Goal: Task Accomplishment & Management: Complete application form

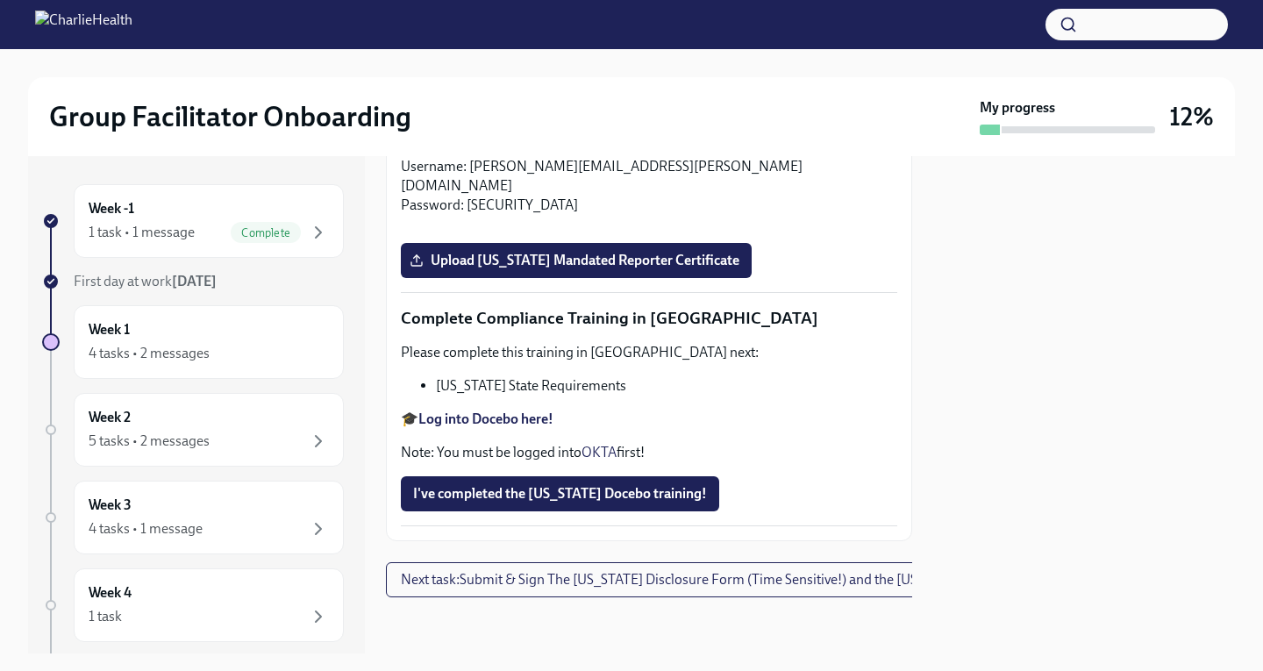
scroll to position [3659, 0]
click at [575, 278] on label "Upload Pennsylvania Mandated Reporter Certificate" at bounding box center [576, 260] width 351 height 35
click at [0, 0] on input "Upload Pennsylvania Mandated Reporter Certificate" at bounding box center [0, 0] width 0 height 0
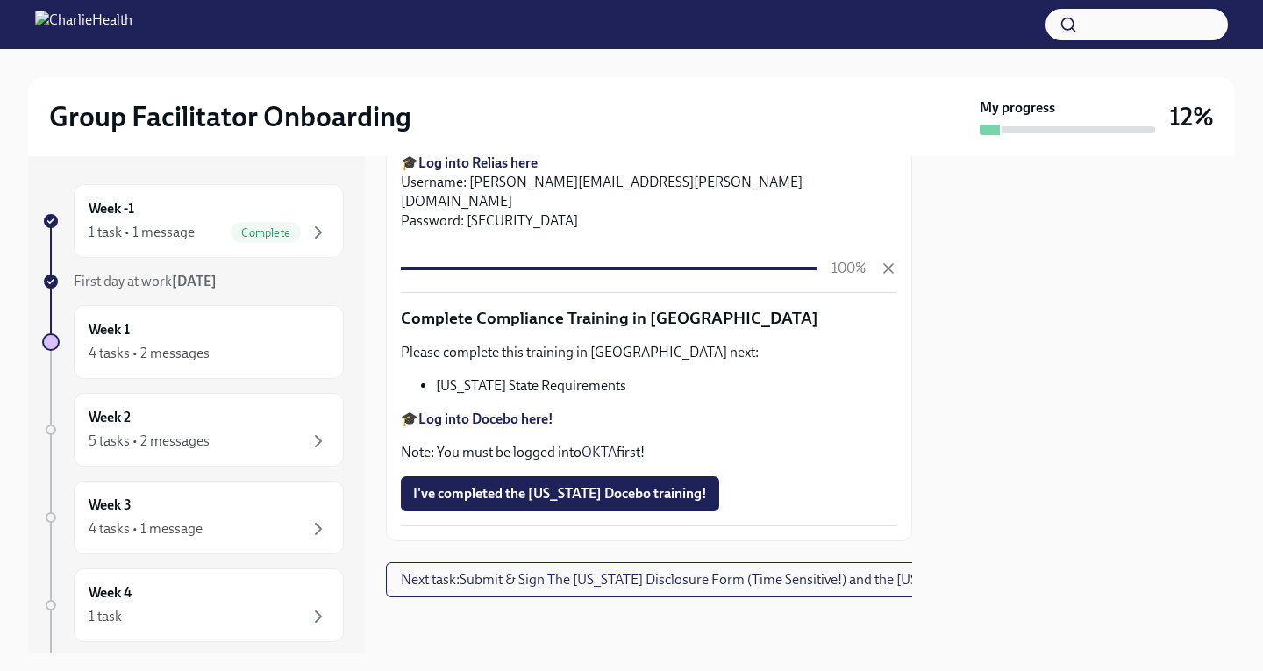
scroll to position [3907, 0]
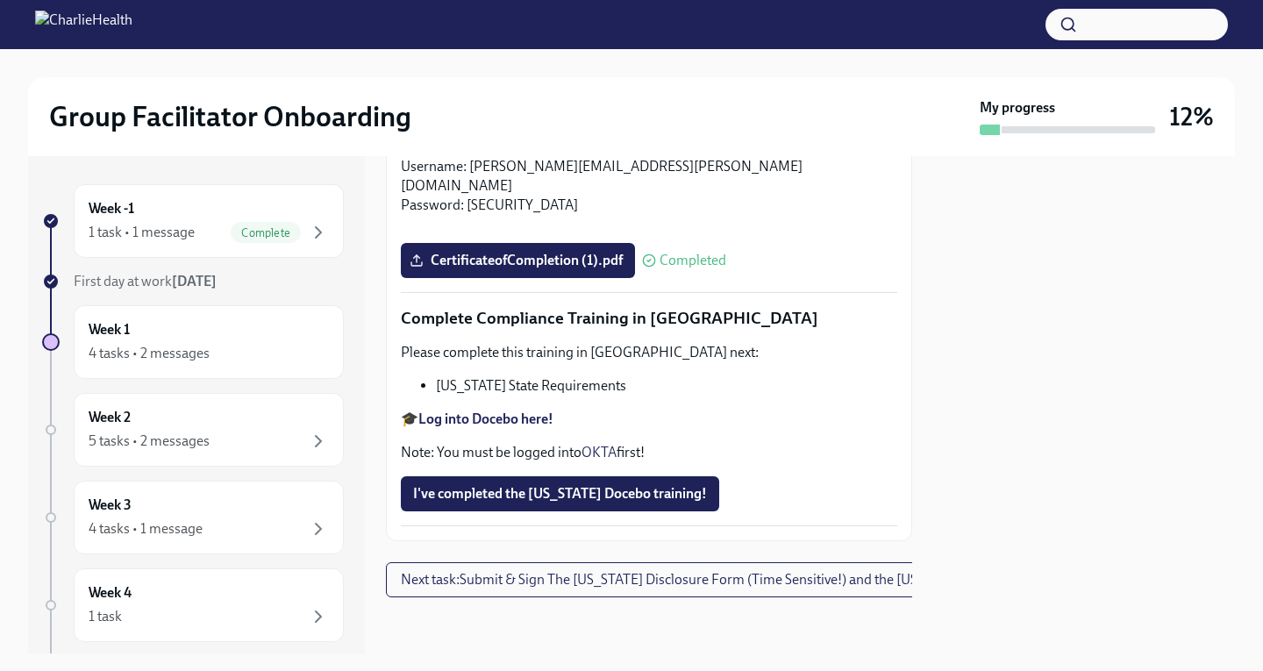
click at [527, 421] on strong "Log into Docebo here!" at bounding box center [485, 419] width 135 height 17
drag, startPoint x: 611, startPoint y: 386, endPoint x: 432, endPoint y: 396, distance: 179.2
click at [432, 396] on ul "Louisiana State Requirements" at bounding box center [649, 385] width 496 height 19
copy li "Louisiana State Requirements"
click at [450, 393] on li "Louisiana State Requirements" at bounding box center [666, 385] width 461 height 19
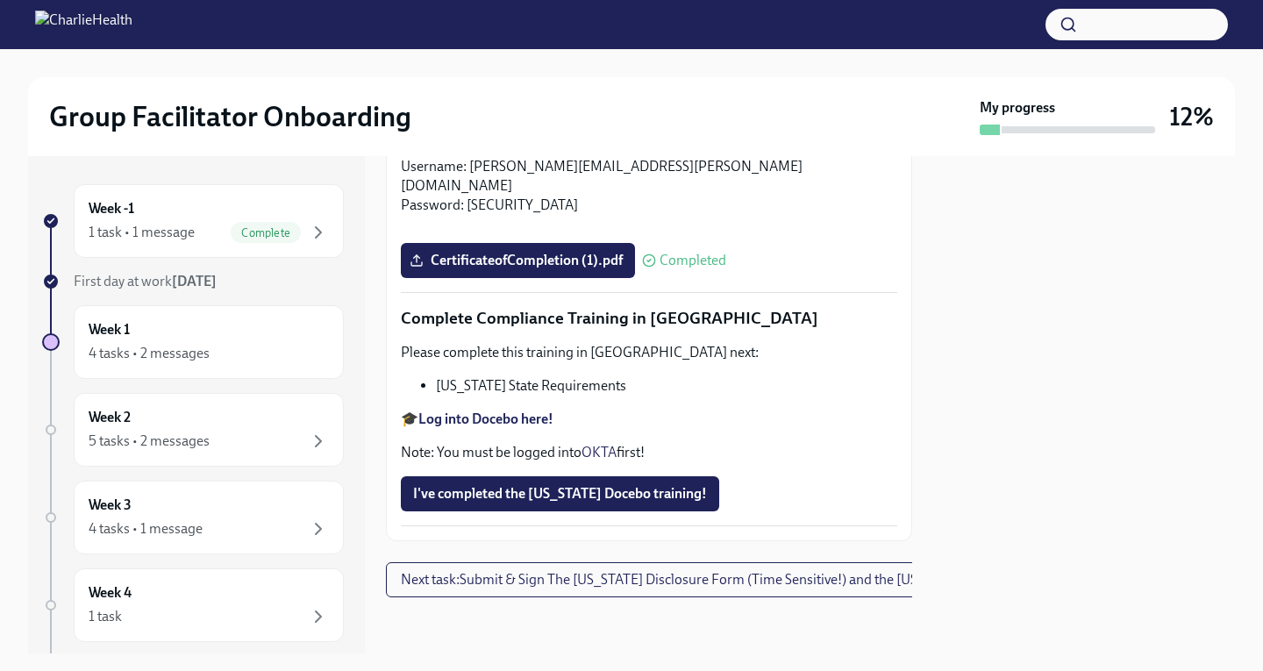
scroll to position [3923, 0]
click at [675, 476] on button "I've completed the Louisiana Docebo training!" at bounding box center [560, 493] width 318 height 35
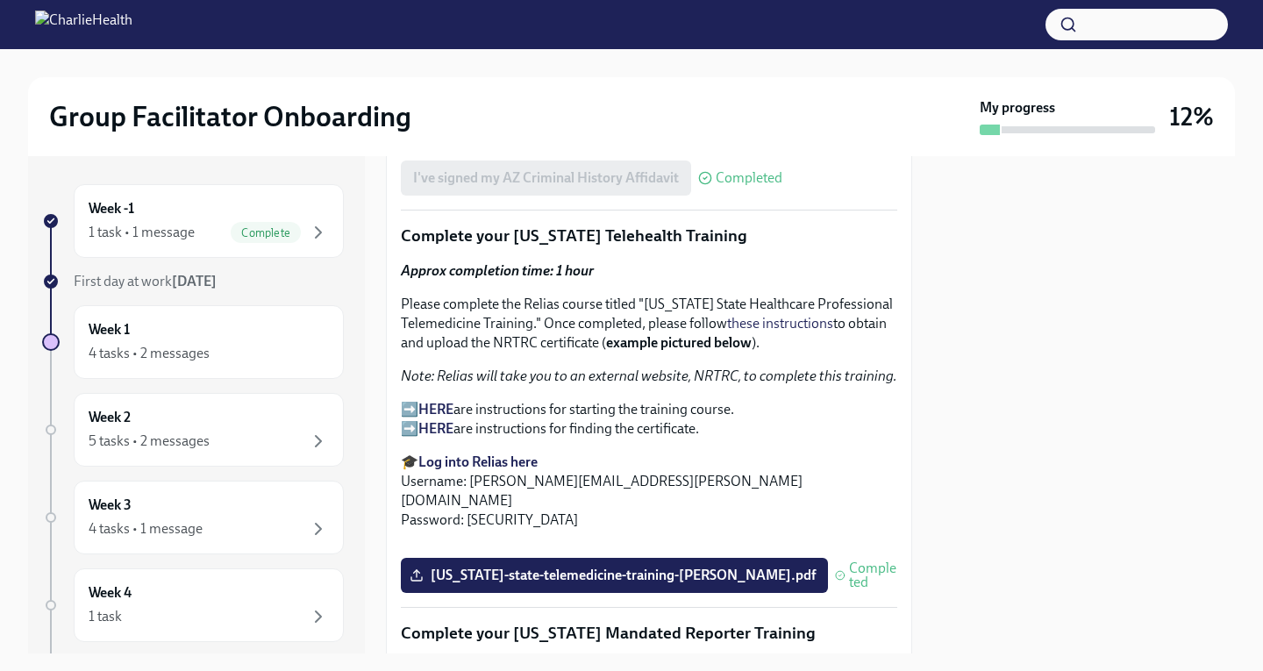
scroll to position [2344, 0]
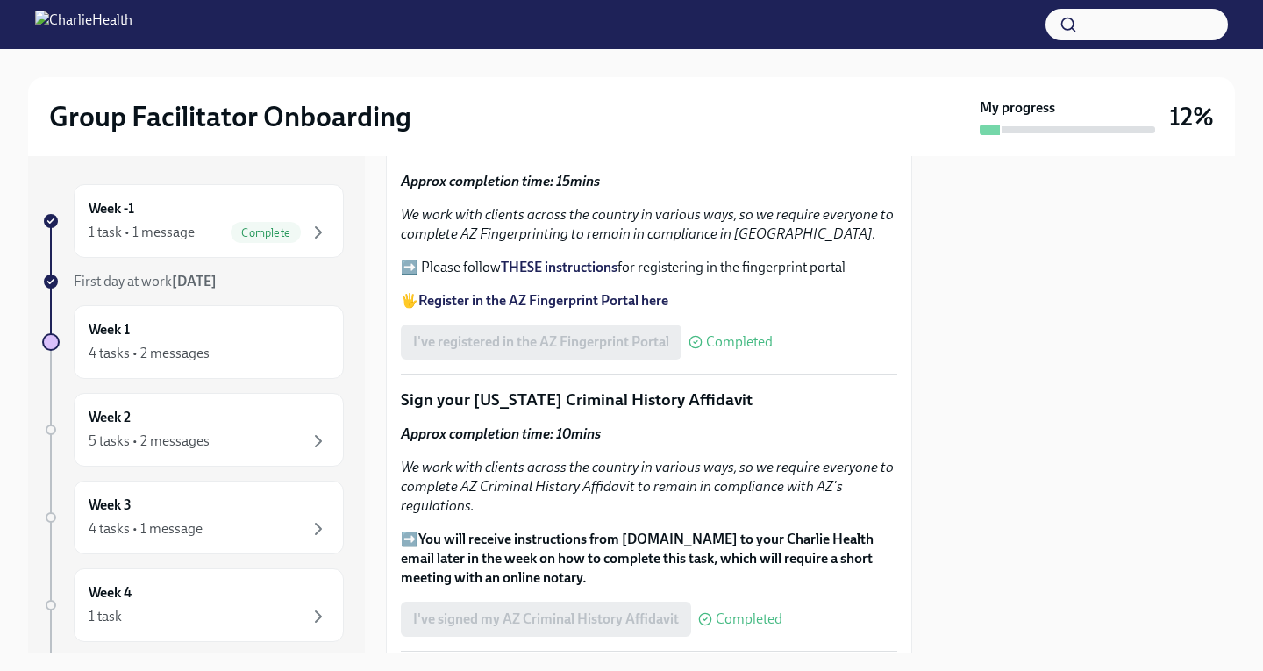
click at [648, 411] on p "Sign your Arizona Criminal History Affidavit" at bounding box center [649, 400] width 496 height 23
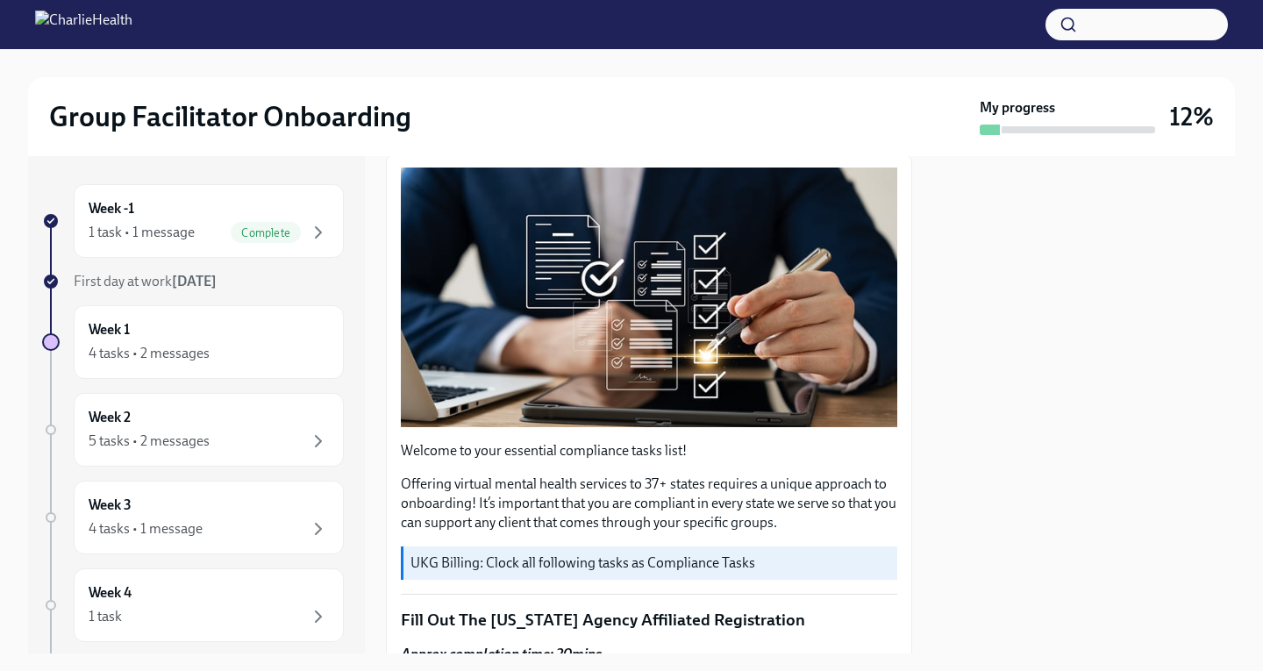
scroll to position [0, 0]
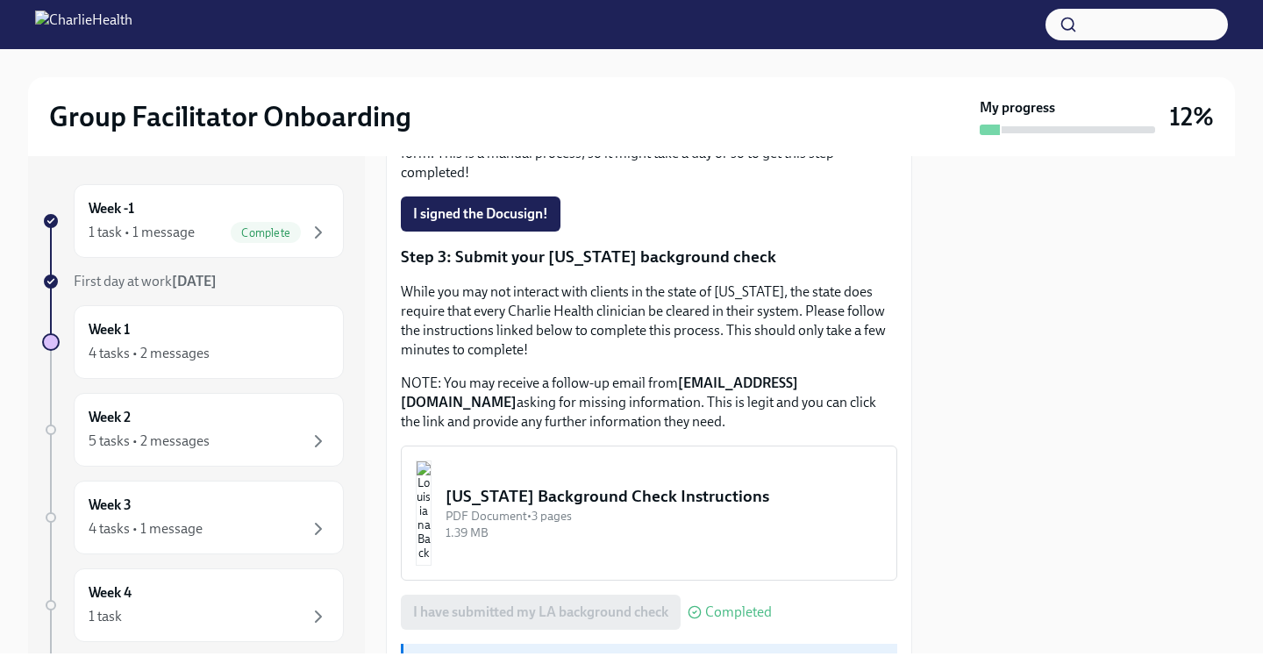
scroll to position [610, 0]
